Goal: Task Accomplishment & Management: Use online tool/utility

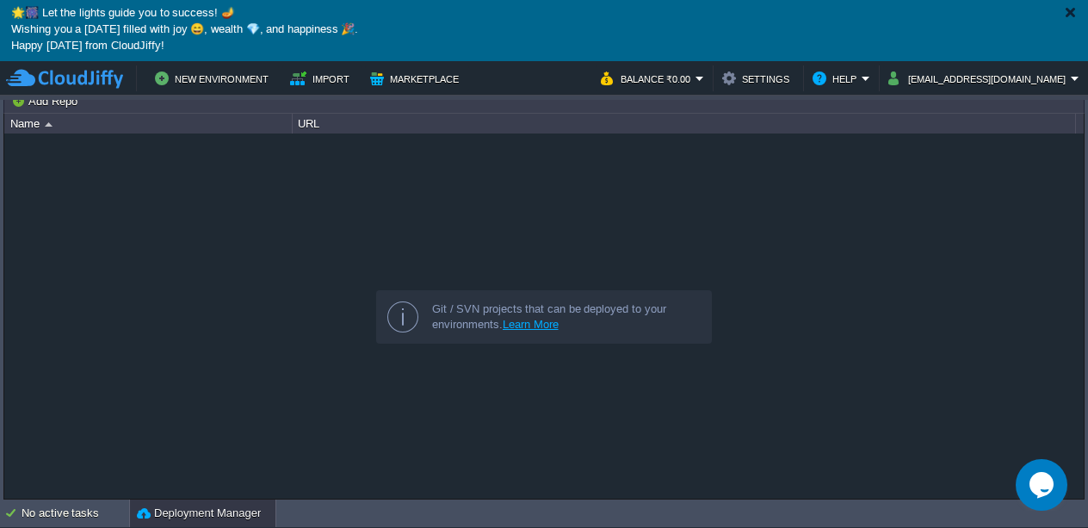
click at [1060, 8] on p "🌟🎆 Let the lights guide you to success! 🪔" at bounding box center [544, 14] width 1066 height 16
click at [1067, 9] on div at bounding box center [1070, 12] width 13 height 13
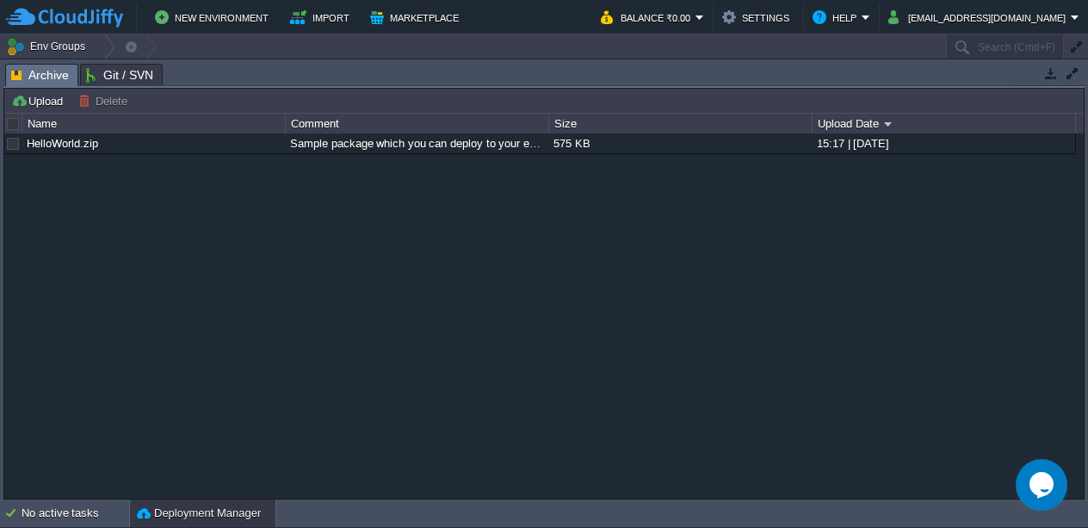
click at [24, 75] on span "Archive" at bounding box center [40, 76] width 58 height 22
click at [1076, 72] on button "button" at bounding box center [1072, 72] width 15 height 15
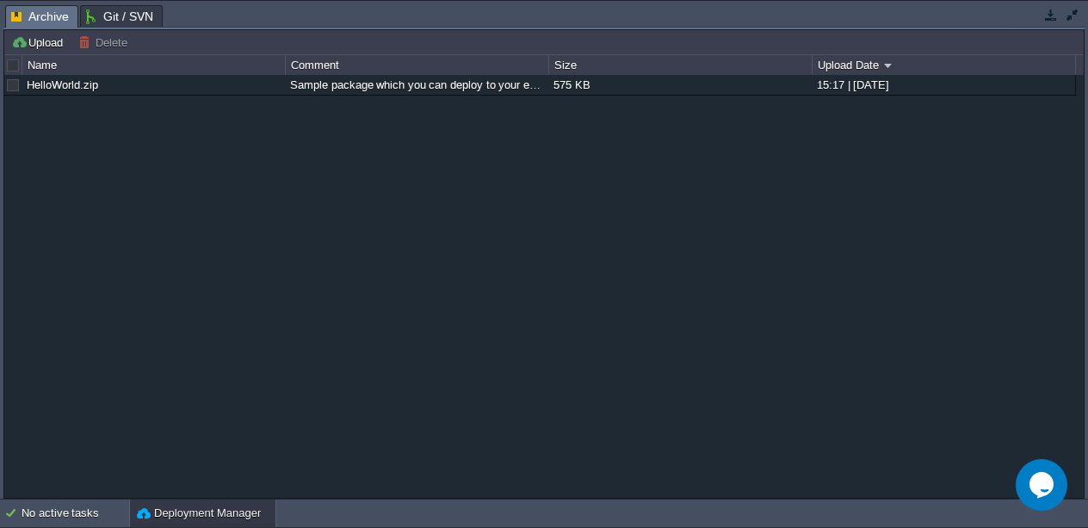
click at [1079, 18] on button "button" at bounding box center [1072, 14] width 15 height 15
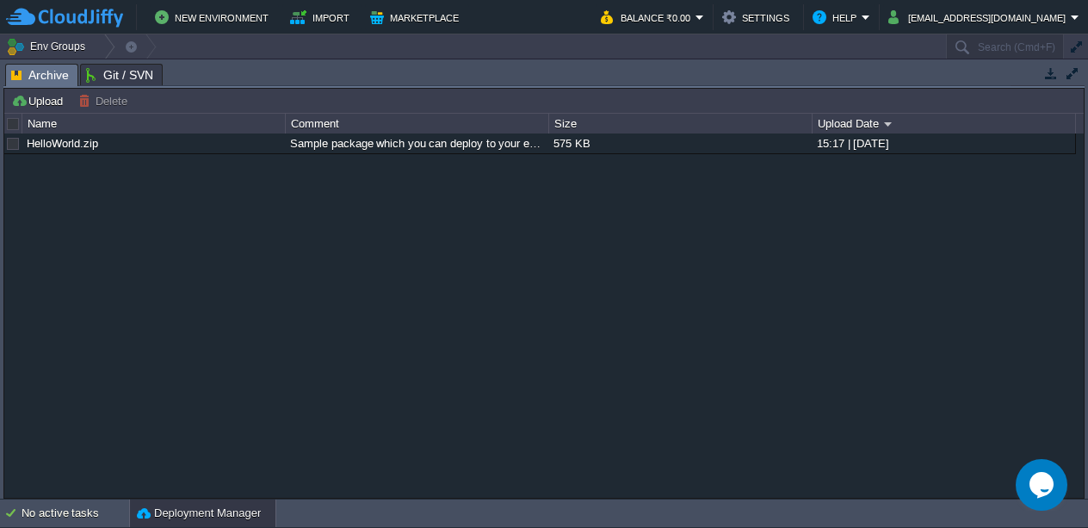
click at [1048, 75] on button "button" at bounding box center [1050, 72] width 15 height 15
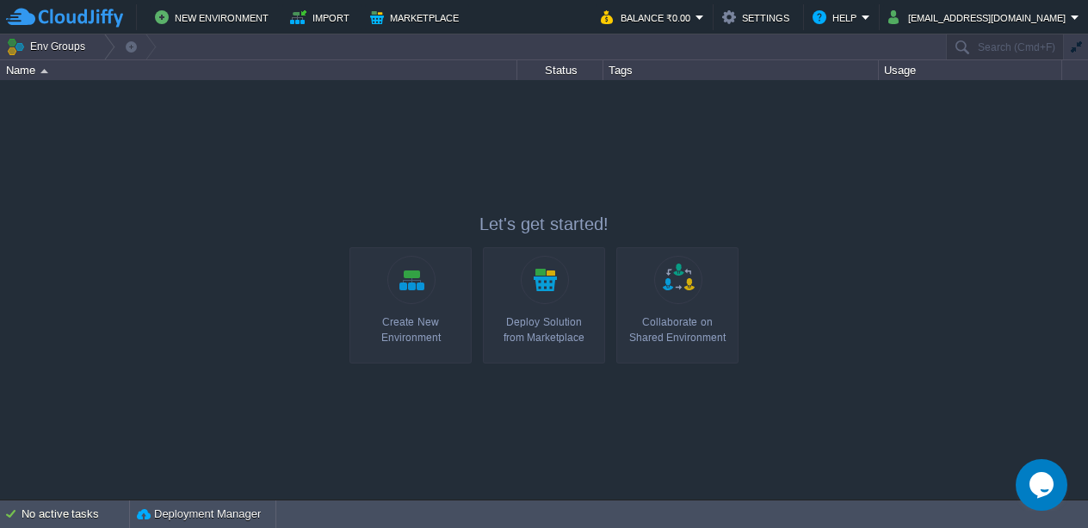
click at [566, 64] on div "Status" at bounding box center [560, 70] width 84 height 20
click at [671, 65] on div "Tags" at bounding box center [741, 70] width 274 height 20
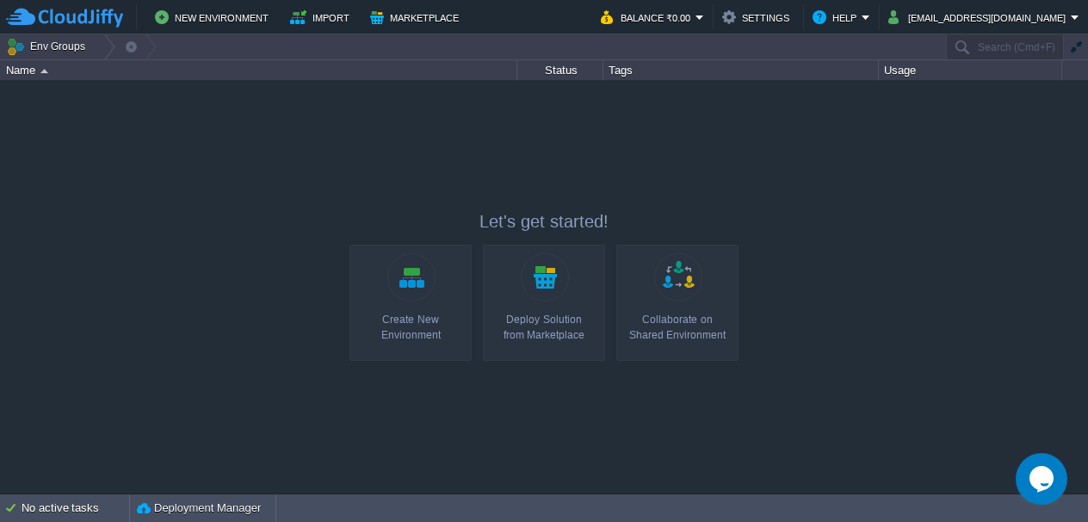
click at [1079, 50] on button "button" at bounding box center [1075, 47] width 15 height 15
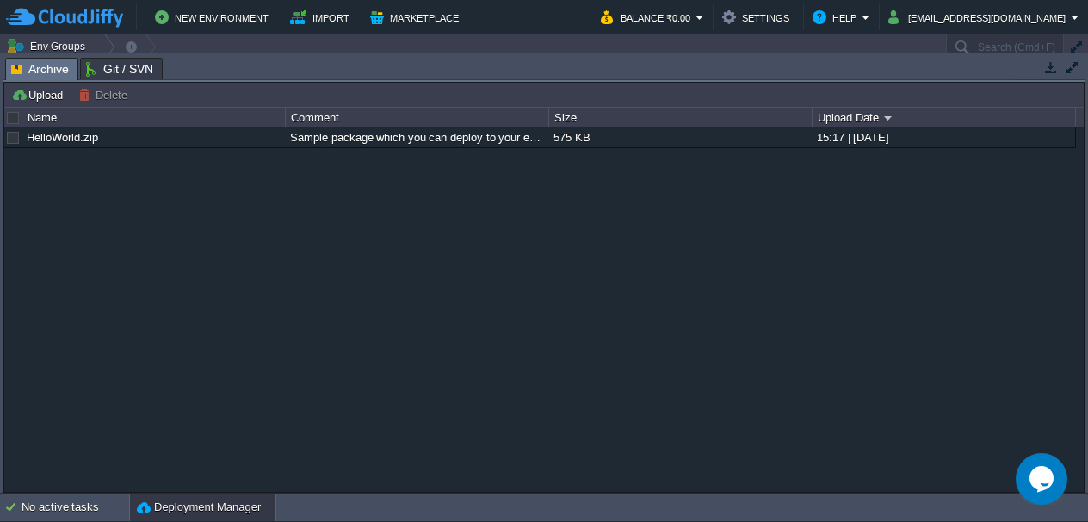
click at [1071, 46] on button "button" at bounding box center [1075, 47] width 15 height 15
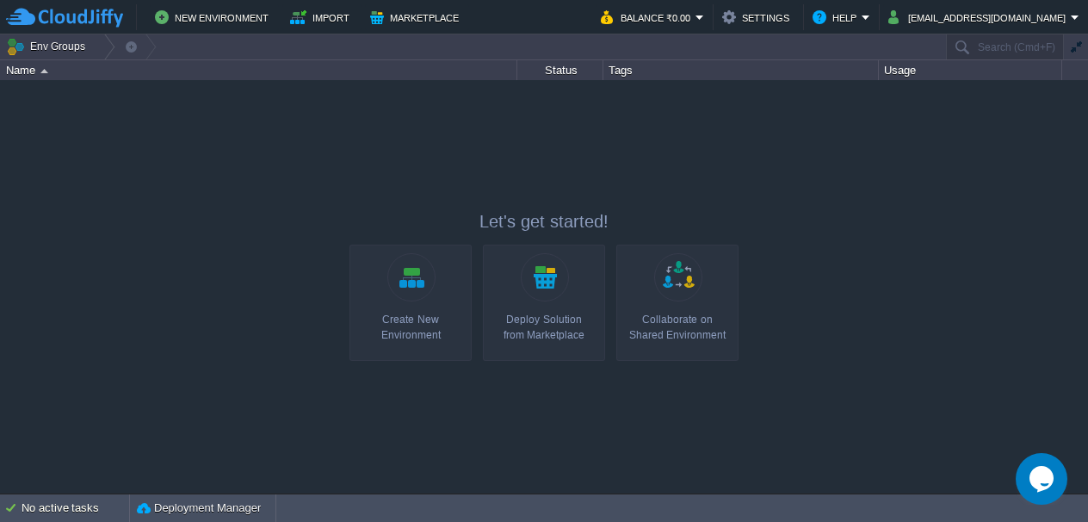
click at [603, 319] on link "Deploy Solution from Marketplace" at bounding box center [544, 302] width 122 height 116
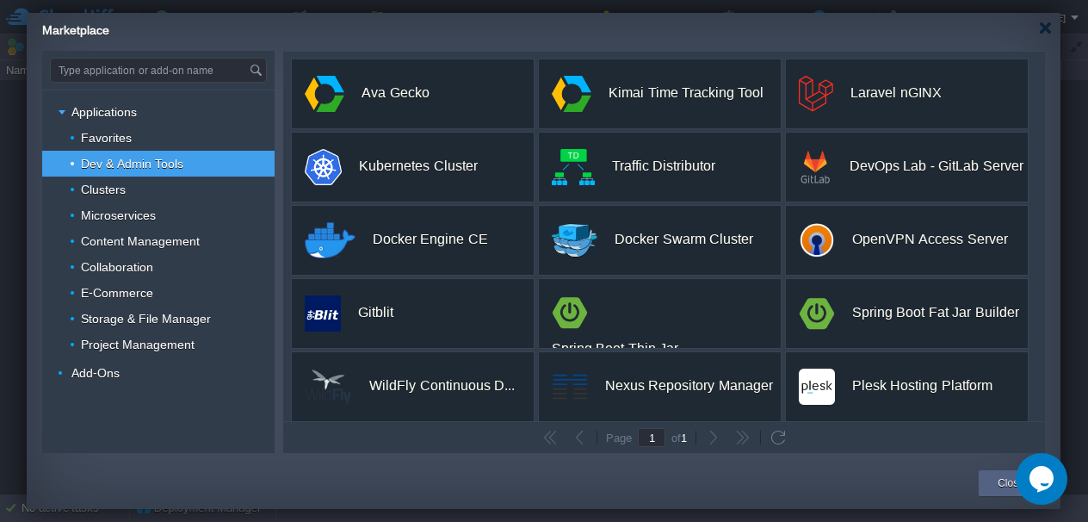
click at [1054, 33] on div "Marketplace" at bounding box center [551, 28] width 1018 height 30
click at [1048, 31] on div at bounding box center [1045, 28] width 13 height 13
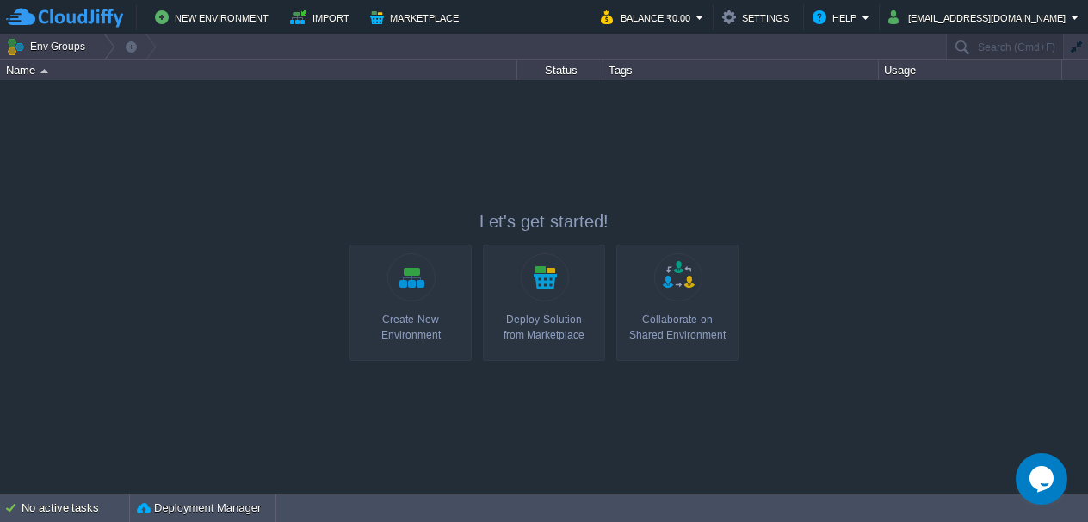
click at [1036, 473] on icon "Chat widget" at bounding box center [1042, 479] width 24 height 26
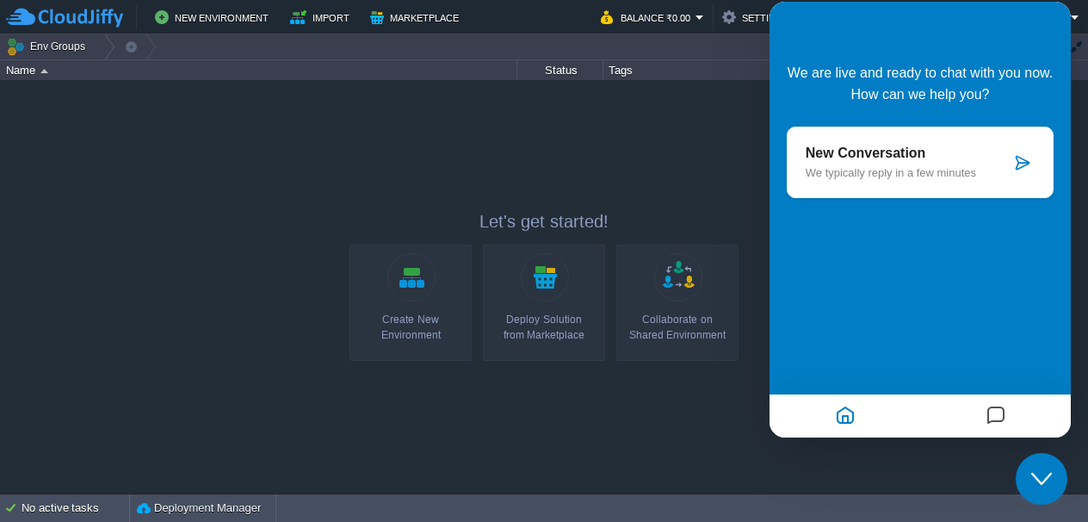
click at [979, 472] on div at bounding box center [544, 286] width 1088 height 412
click at [745, 399] on div at bounding box center [544, 286] width 1088 height 412
click at [1038, 483] on icon "Close Chat This icon closes the chat window." at bounding box center [1041, 478] width 21 height 21
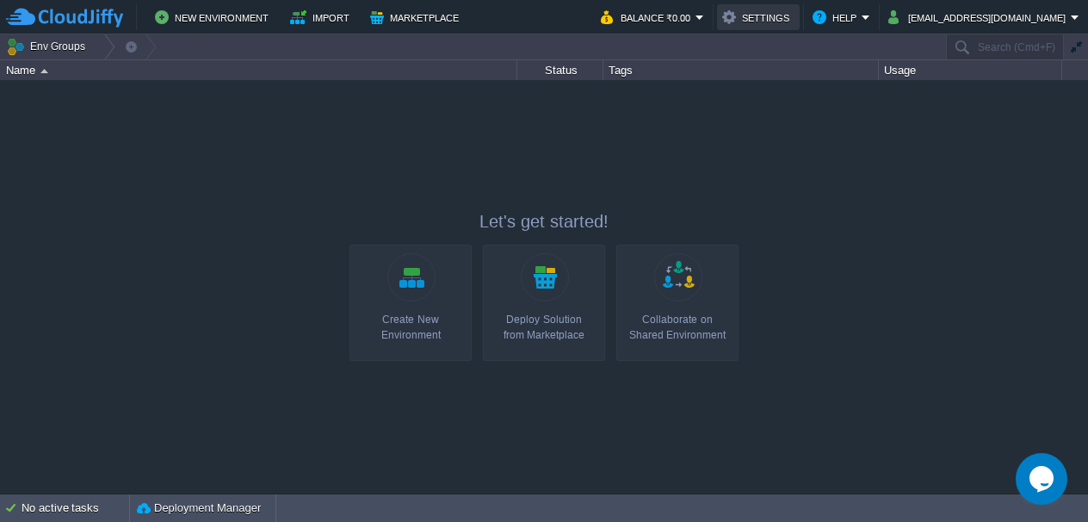
click at [795, 22] on button "Settings" at bounding box center [758, 17] width 72 height 21
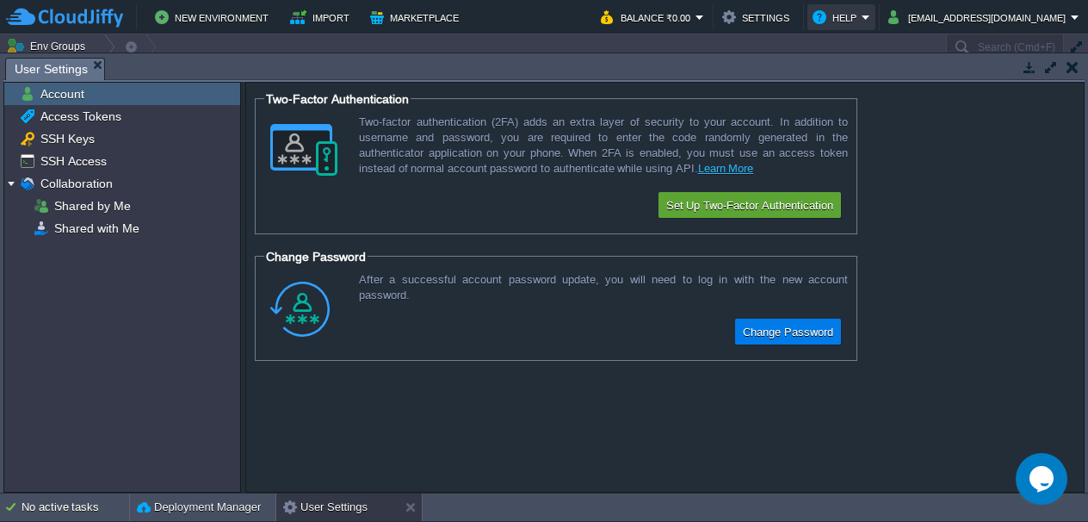
click at [862, 15] on button "Help" at bounding box center [837, 17] width 49 height 21
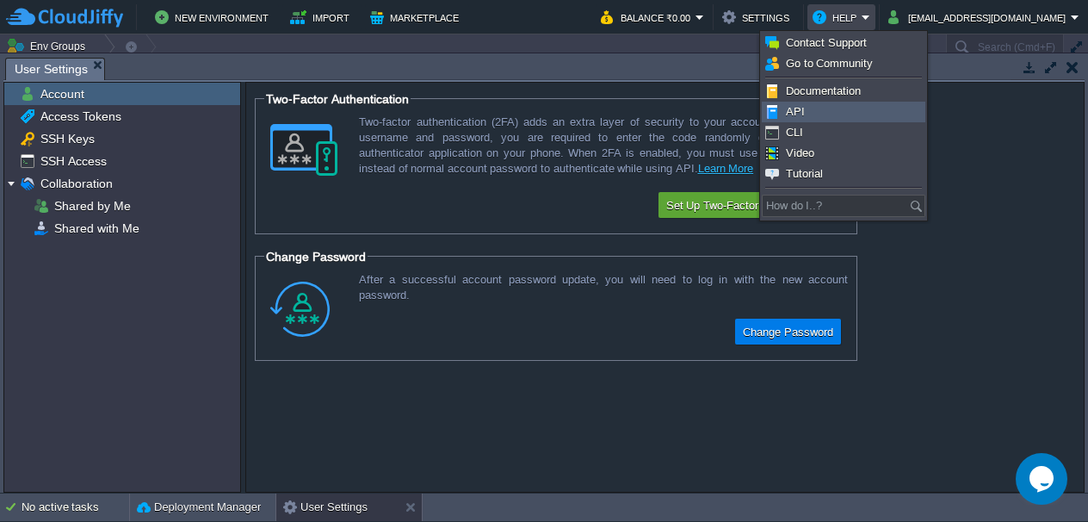
click at [870, 103] on link "API" at bounding box center [844, 111] width 162 height 19
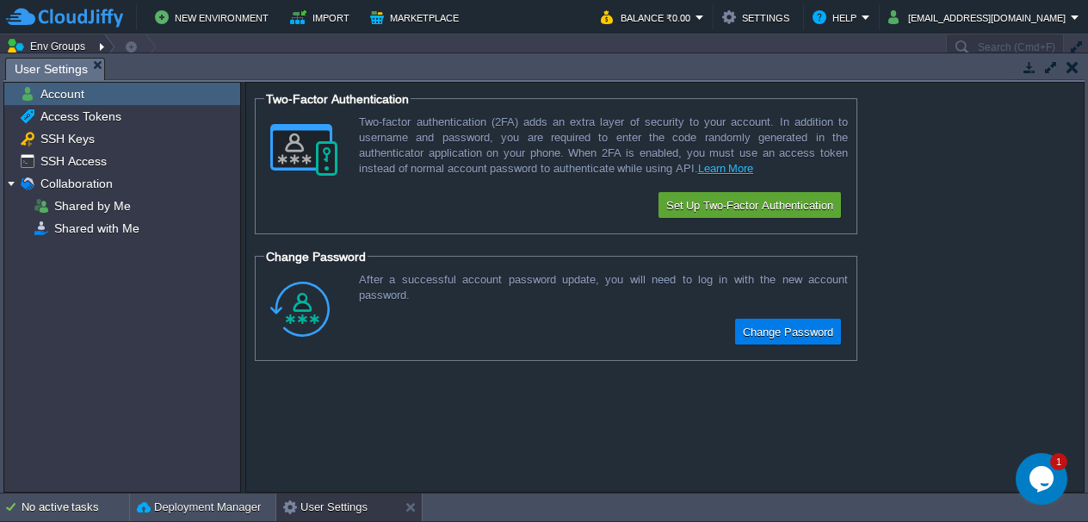
click at [10, 45] on button "Env Groups" at bounding box center [48, 46] width 85 height 24
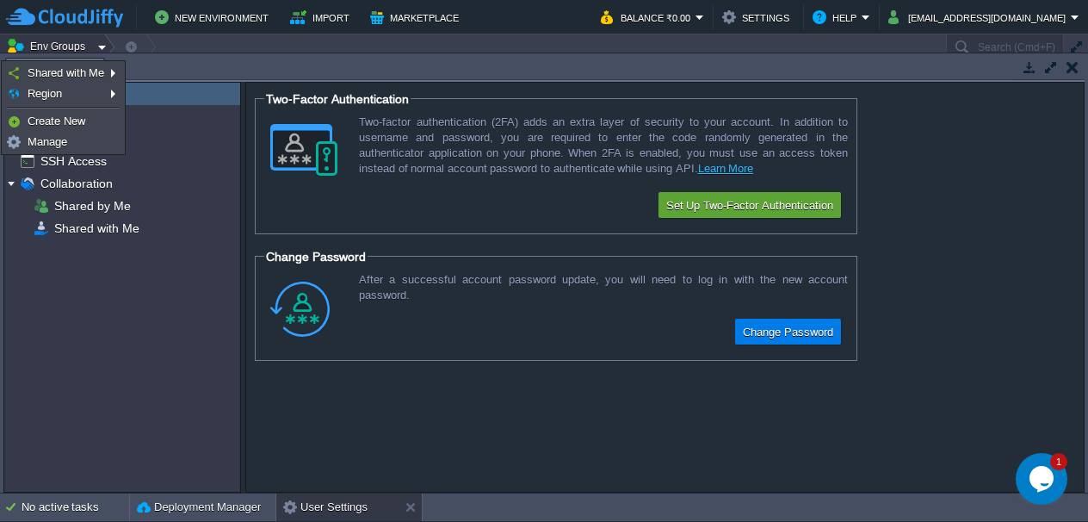
click at [10, 45] on button "Env Groups" at bounding box center [48, 46] width 85 height 24
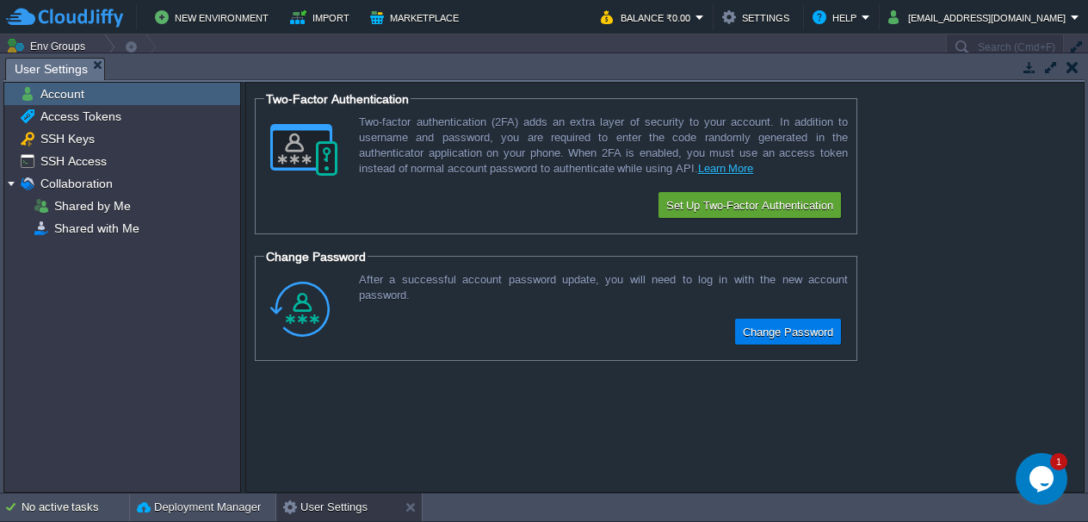
click at [65, 492] on body "New Environment Import Marketplace Bonus ₹0.00 Upgrade Account Balance ₹0.00 Se…" at bounding box center [544, 261] width 1088 height 522
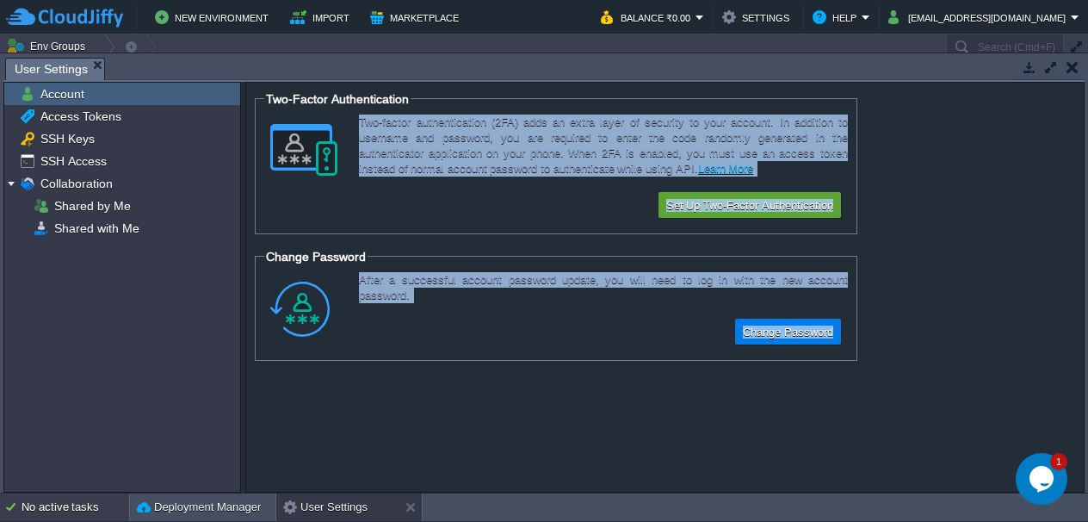
click at [64, 498] on div "No active tasks" at bounding box center [76, 507] width 108 height 28
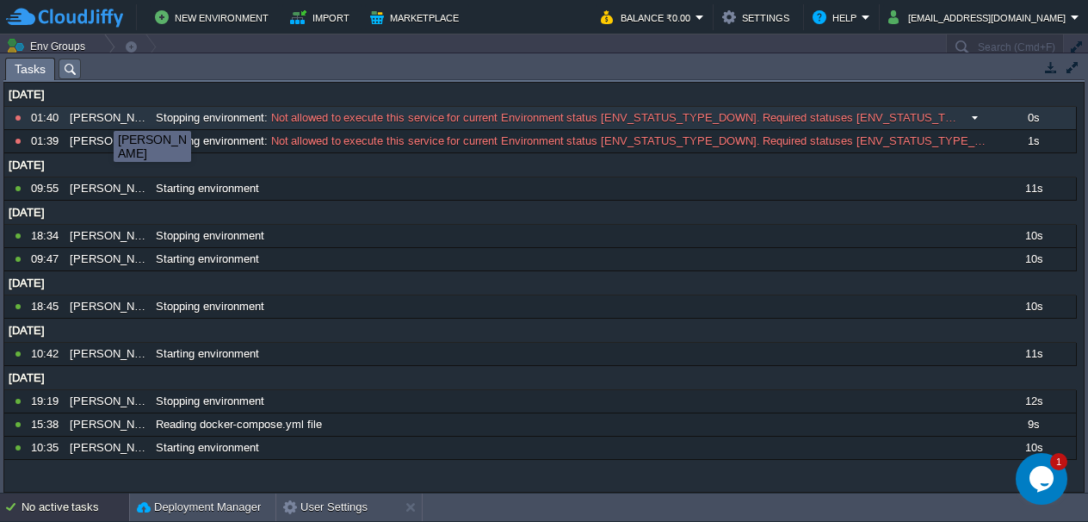
click at [101, 115] on div "[PERSON_NAME]" at bounding box center [107, 118] width 84 height 22
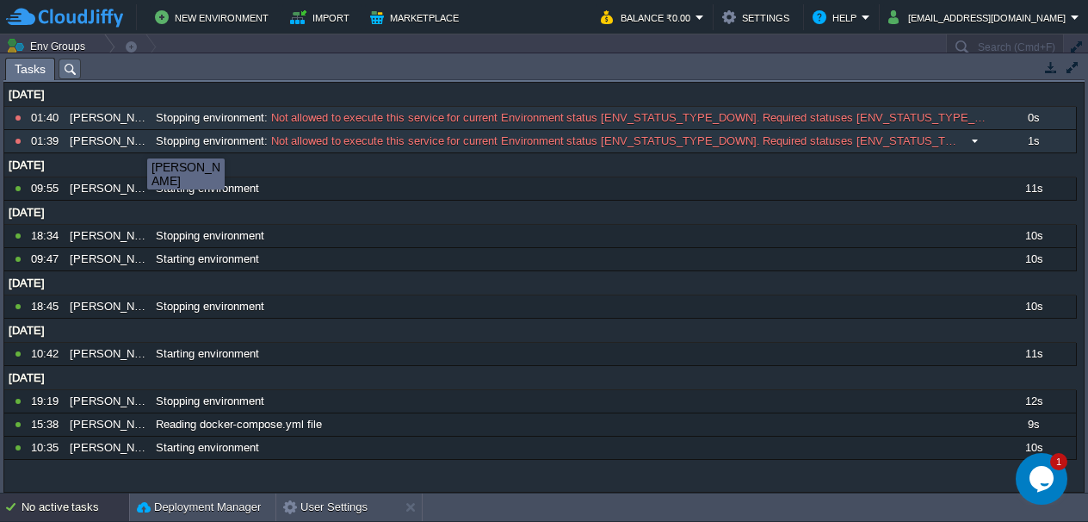
click at [134, 143] on div "8835170 01:40 mikenko-dev Stopping environment : Not allowed to execute this se…" at bounding box center [540, 130] width 1072 height 46
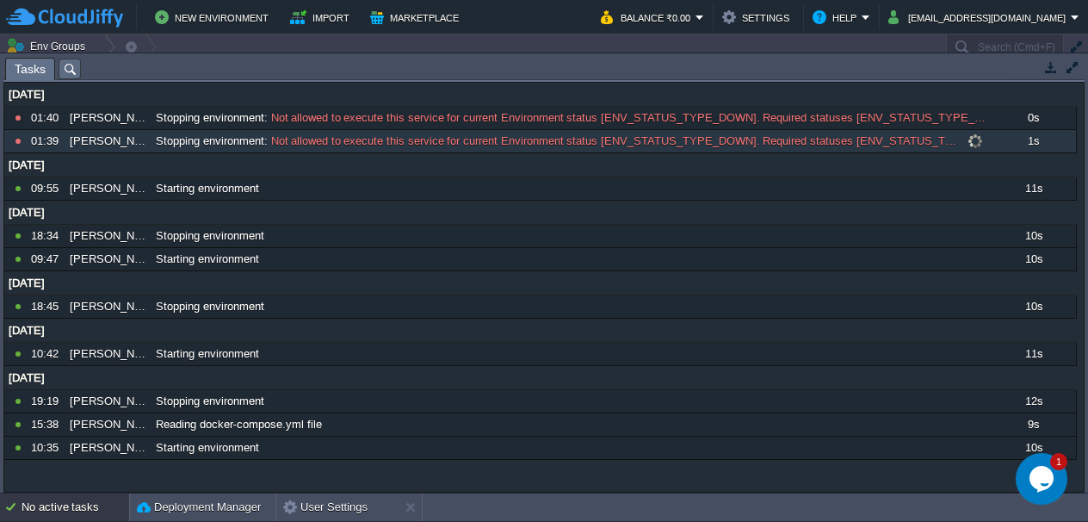
click at [114, 141] on div "[PERSON_NAME]" at bounding box center [107, 141] width 84 height 22
drag, startPoint x: 70, startPoint y: 139, endPoint x: 88, endPoint y: 139, distance: 18.1
click at [88, 139] on div "[PERSON_NAME]" at bounding box center [107, 141] width 84 height 22
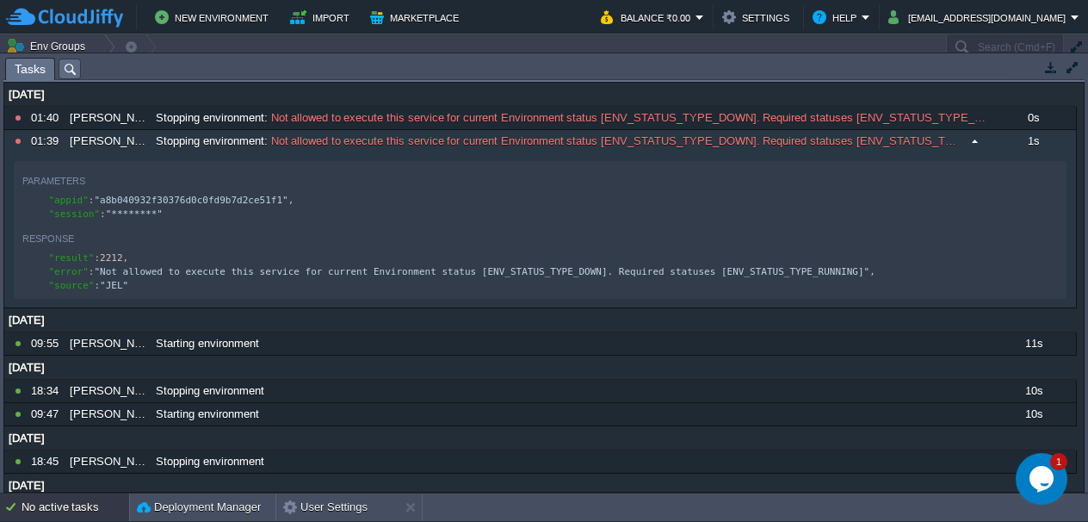
click at [88, 139] on div "[PERSON_NAME]" at bounding box center [107, 141] width 84 height 22
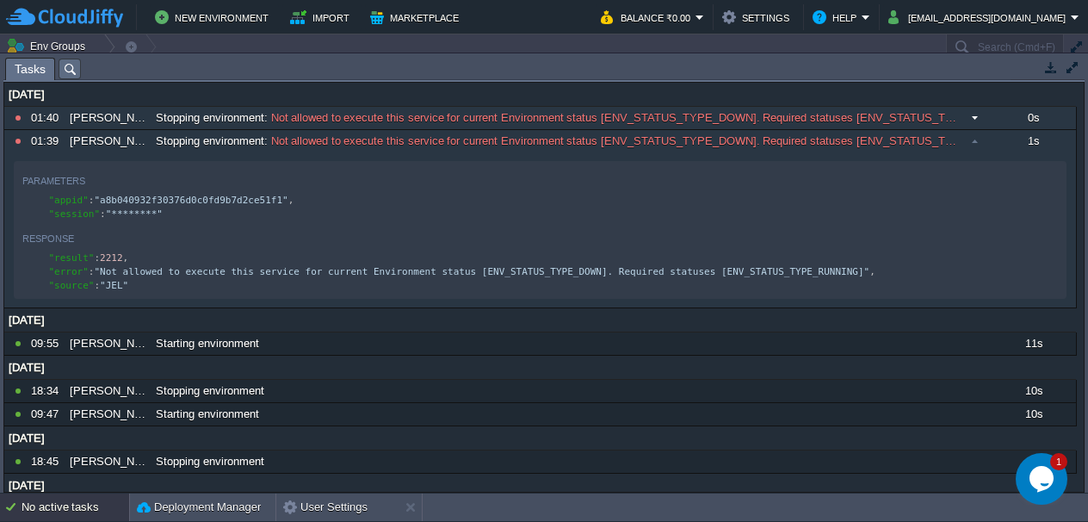
click at [114, 115] on div "[PERSON_NAME]" at bounding box center [107, 118] width 84 height 22
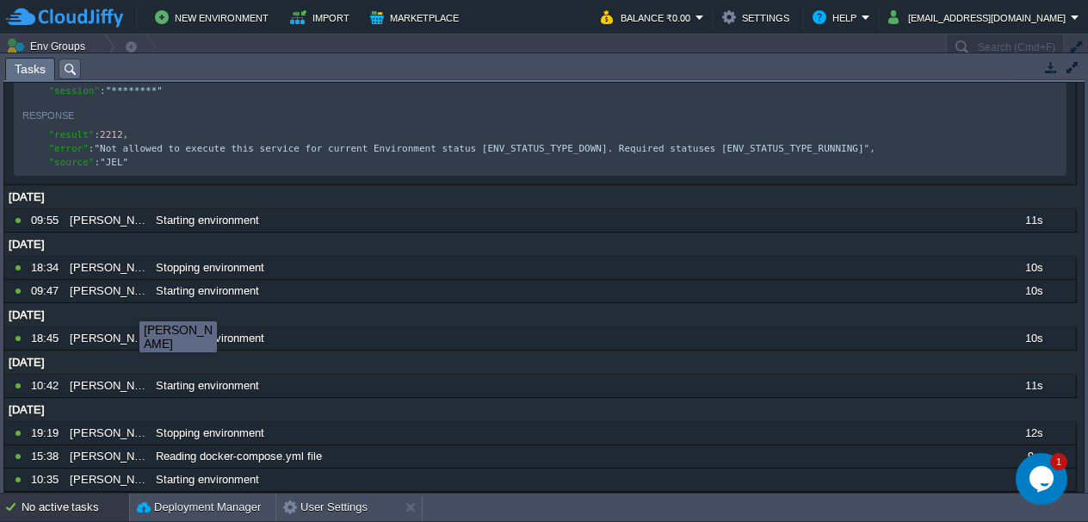
scroll to position [302, 0]
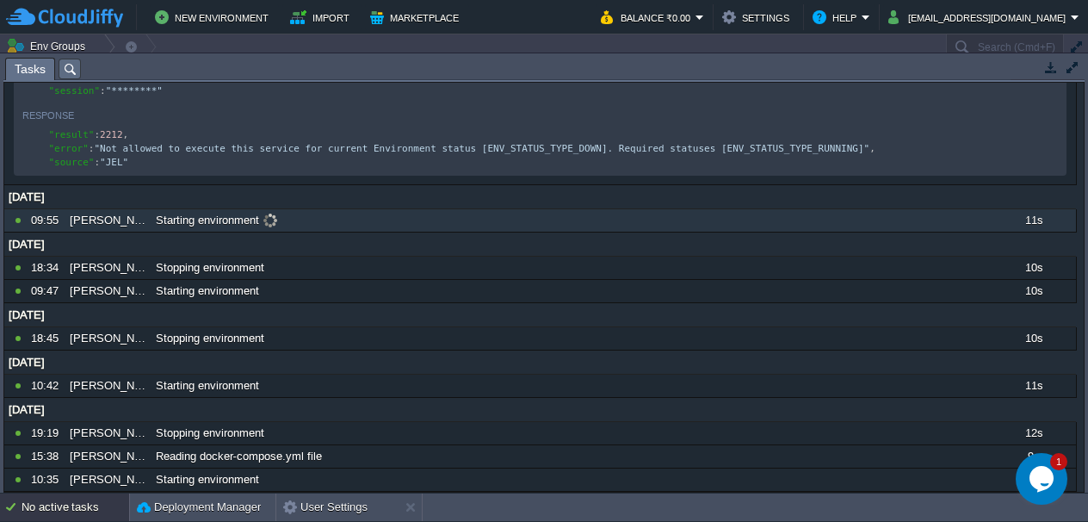
click at [269, 219] on span at bounding box center [270, 220] width 23 height 15
click at [101, 220] on div "[PERSON_NAME]" at bounding box center [107, 220] width 84 height 22
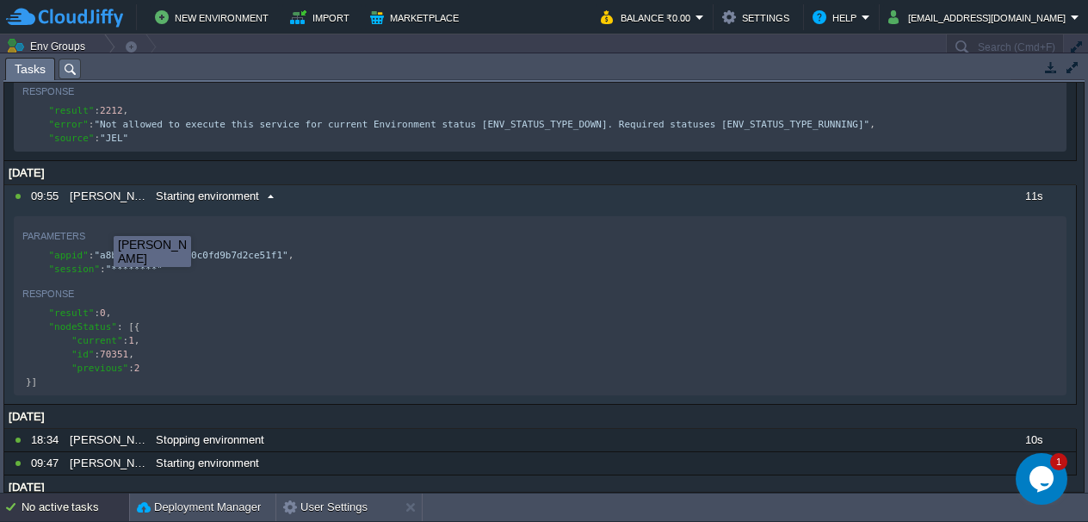
click at [101, 207] on div "[PERSON_NAME]" at bounding box center [107, 196] width 84 height 22
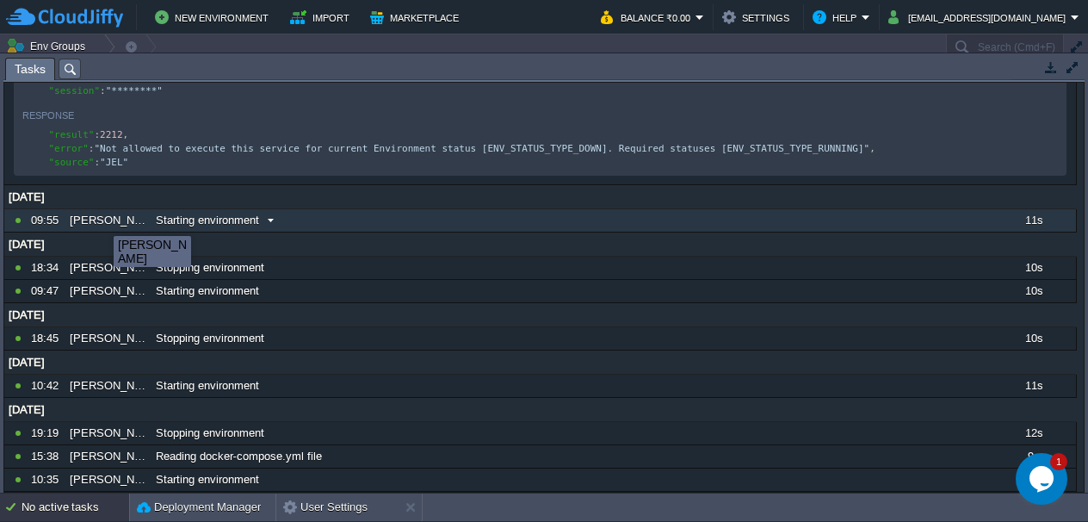
click at [101, 220] on div "[PERSON_NAME]" at bounding box center [107, 220] width 84 height 22
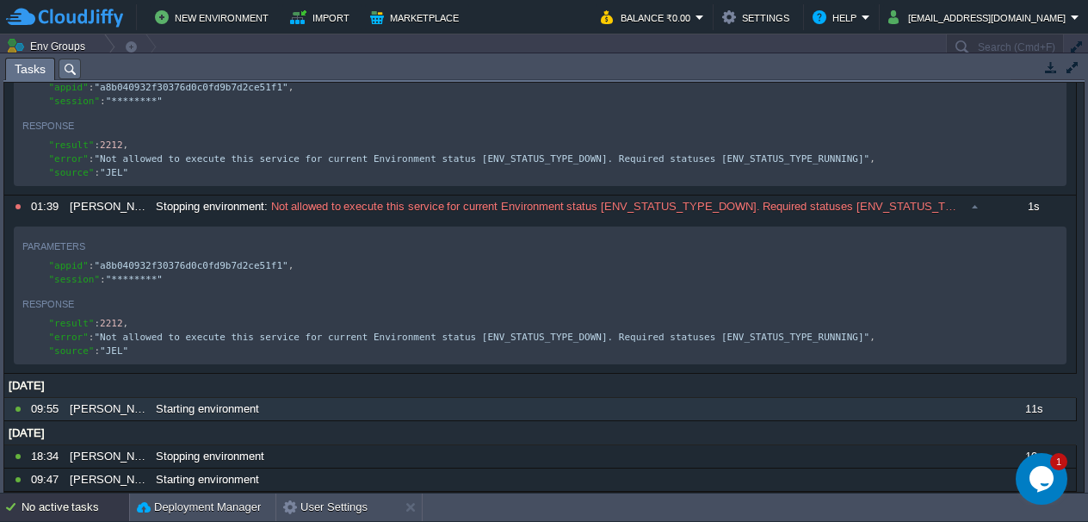
scroll to position [0, 0]
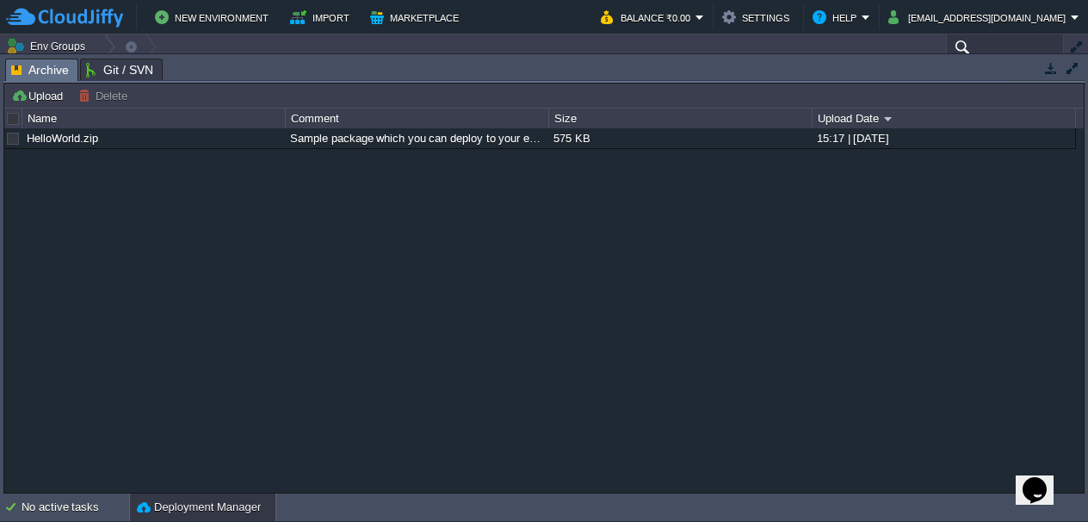
click at [968, 44] on input "text" at bounding box center [1005, 46] width 118 height 25
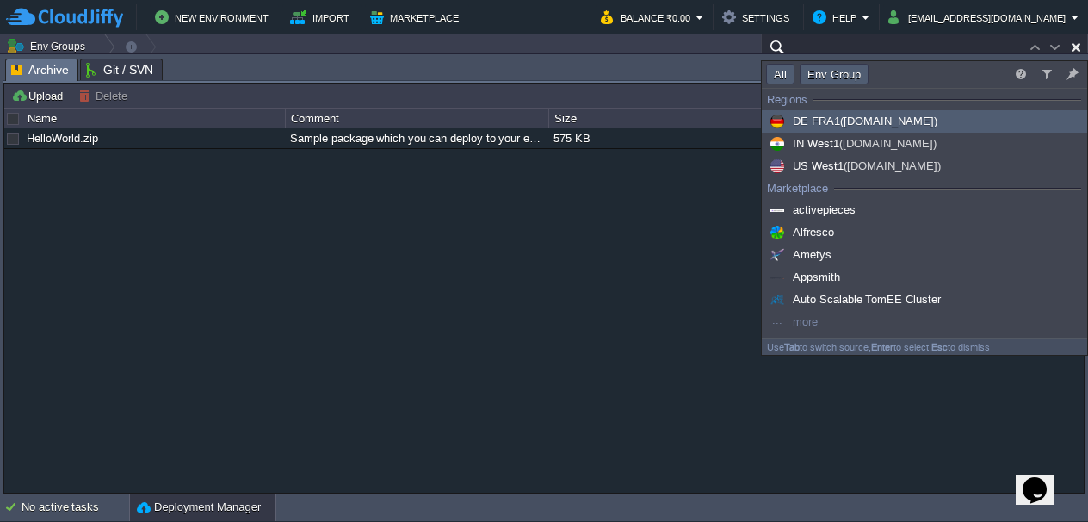
click at [846, 74] on button "Env Group" at bounding box center [834, 73] width 64 height 15
click at [839, 74] on button "Env Group" at bounding box center [834, 73] width 64 height 15
click at [786, 68] on button "All" at bounding box center [780, 73] width 23 height 15
type input "Search (Cmd+F)"
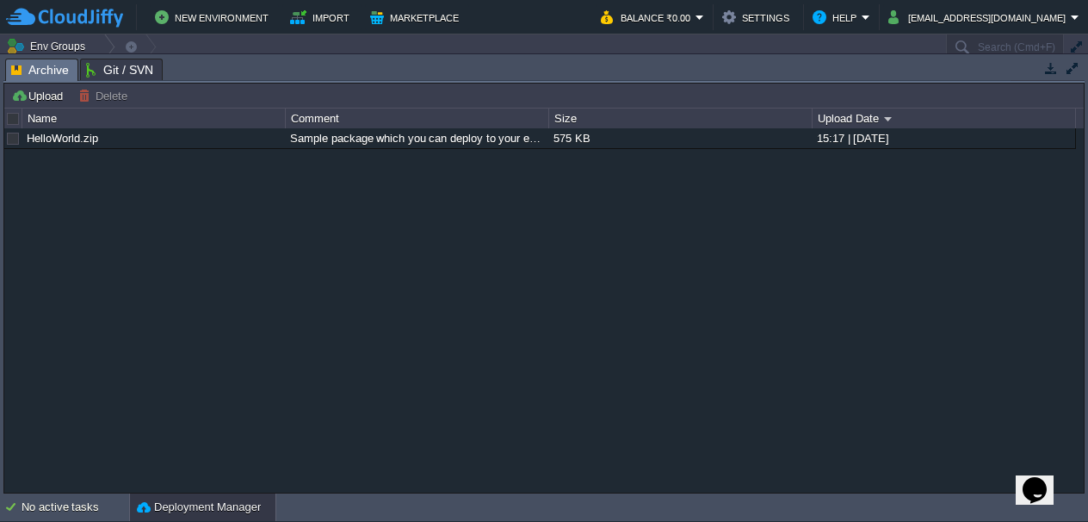
click at [88, 19] on img at bounding box center [64, 18] width 117 height 22
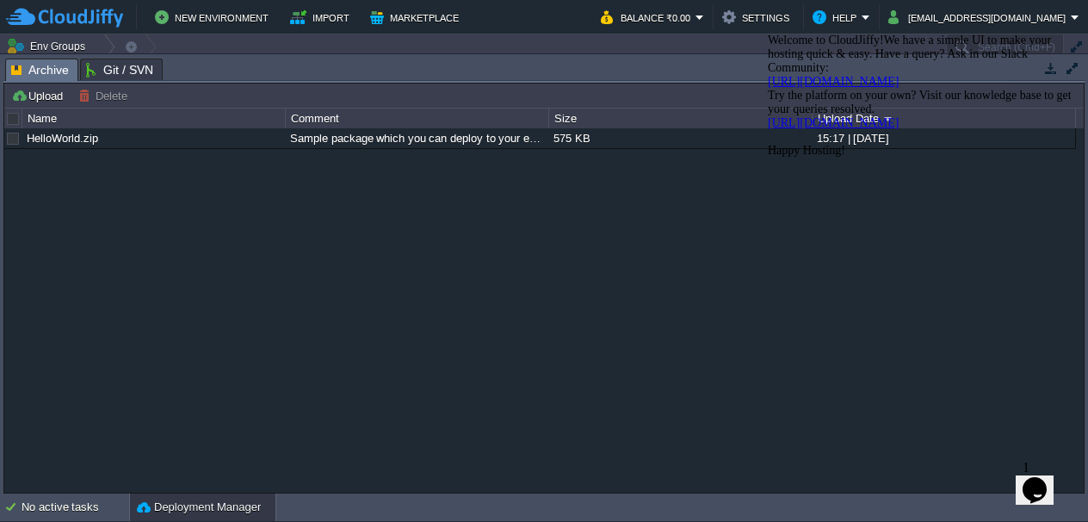
click at [963, 448] on div "HelloWorld.zip Sample package which you can deploy to your environment. Feel fr…" at bounding box center [543, 309] width 1079 height 363
click at [768, 34] on icon "Chat attention grabber" at bounding box center [768, 34] width 0 height 0
